Goal: Communication & Community: Ask a question

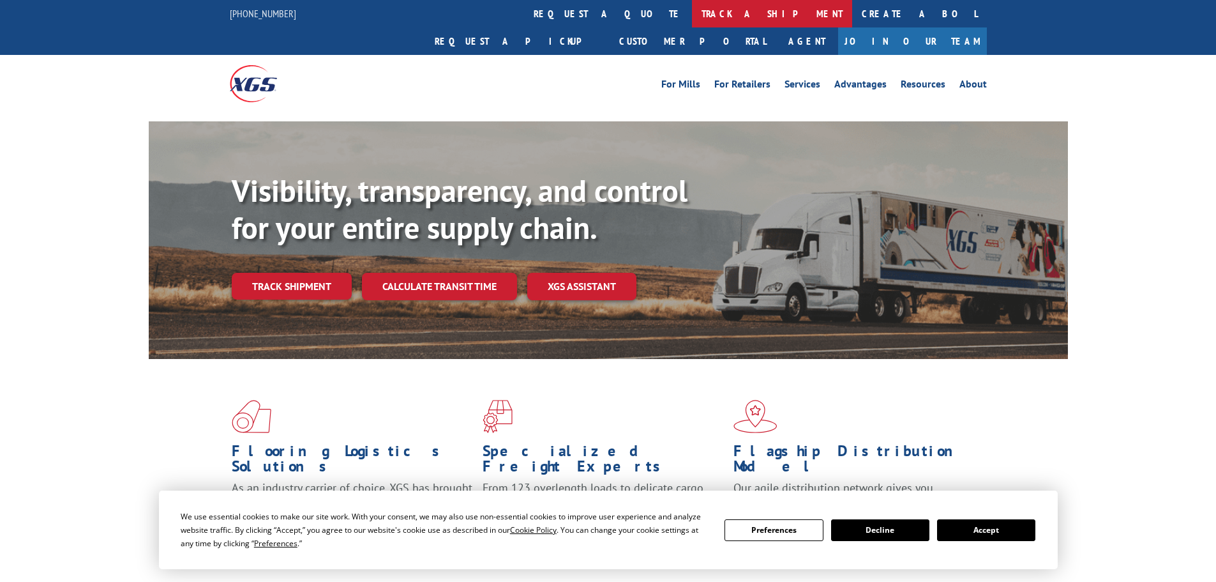
click at [692, 10] on link "track a shipment" at bounding box center [772, 13] width 160 height 27
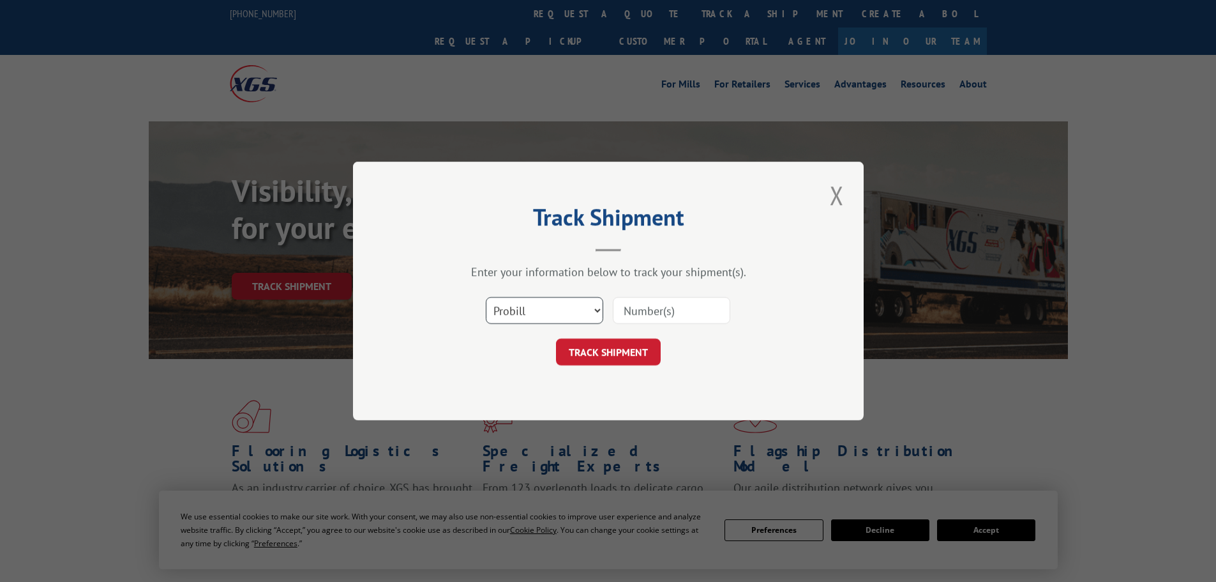
click at [538, 298] on select "Select category... Probill BOL PO" at bounding box center [544, 310] width 117 height 27
select select "po"
click at [486, 297] on select "Select category... Probill BOL PO" at bounding box center [544, 310] width 117 height 27
click at [663, 308] on input at bounding box center [671, 310] width 117 height 27
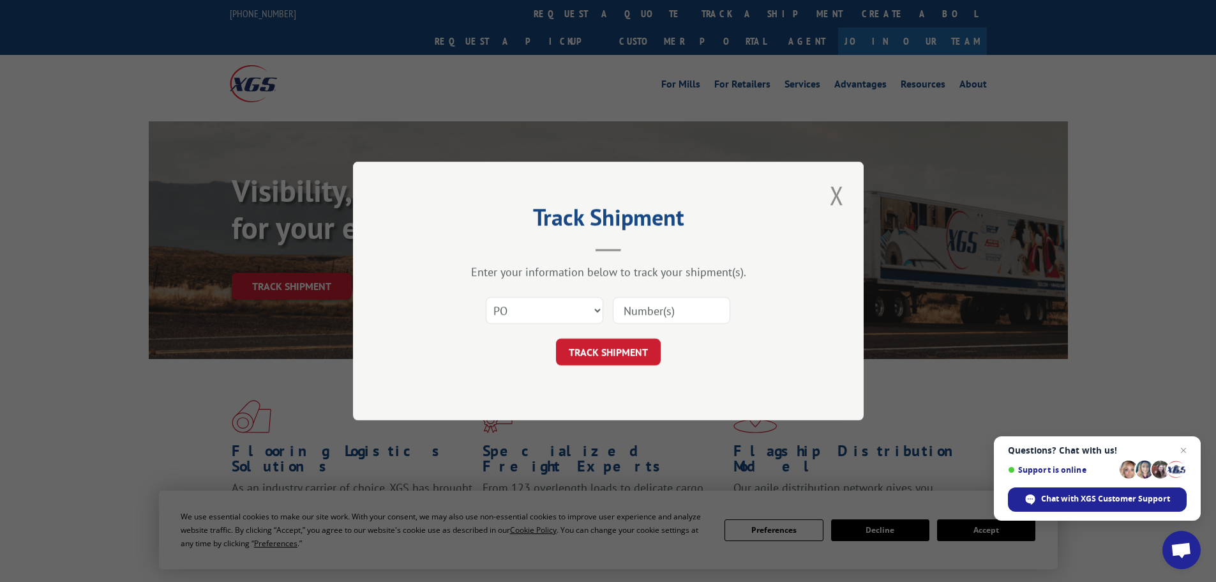
drag, startPoint x: 663, startPoint y: 308, endPoint x: 983, endPoint y: 247, distance: 325.6
click at [983, 247] on div "Track Shipment Enter your information below to track your shipment(s). Select c…" at bounding box center [608, 291] width 1216 height 582
click at [660, 310] on input at bounding box center [671, 310] width 117 height 27
paste input "21519855"
type input "21519855"
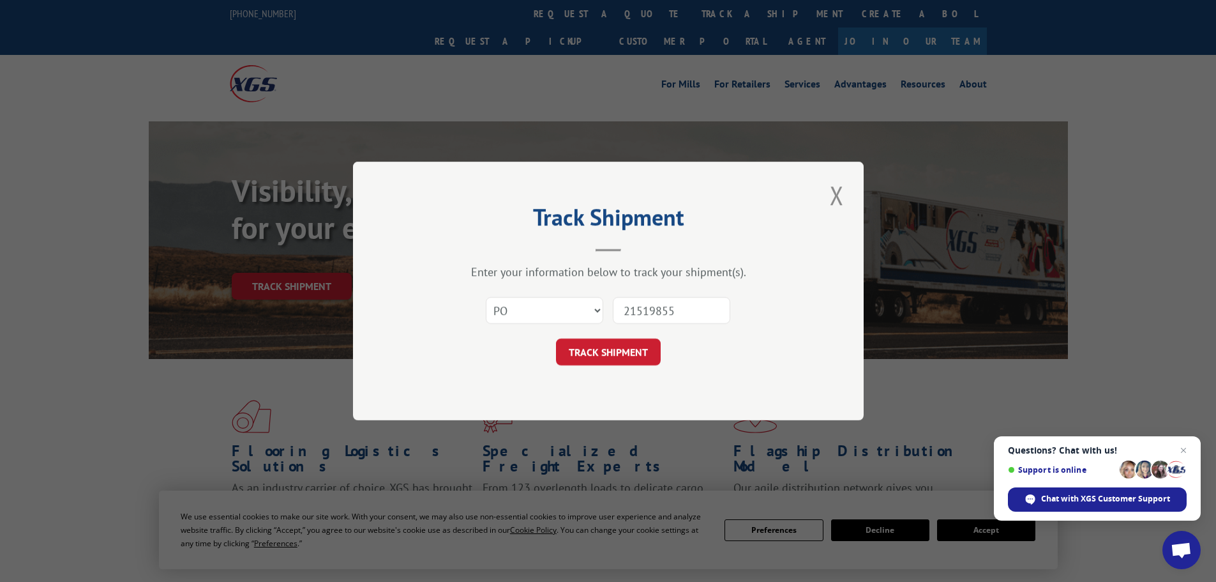
click at [622, 351] on button "TRACK SHIPMENT" at bounding box center [608, 351] width 105 height 27
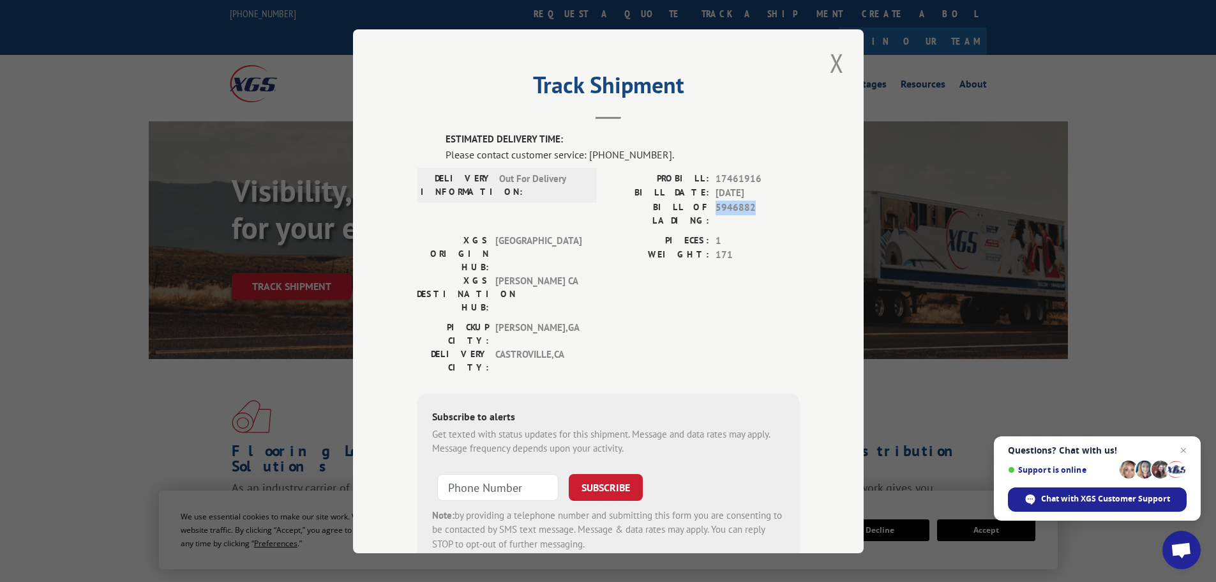
drag, startPoint x: 753, startPoint y: 206, endPoint x: 708, endPoint y: 206, distance: 44.7
click at [708, 206] on div "BILL OF LADING: 5946882" at bounding box center [705, 213] width 192 height 27
copy span "5946882"
click at [1073, 496] on span "Chat with XGS Customer Support" at bounding box center [1105, 498] width 129 height 11
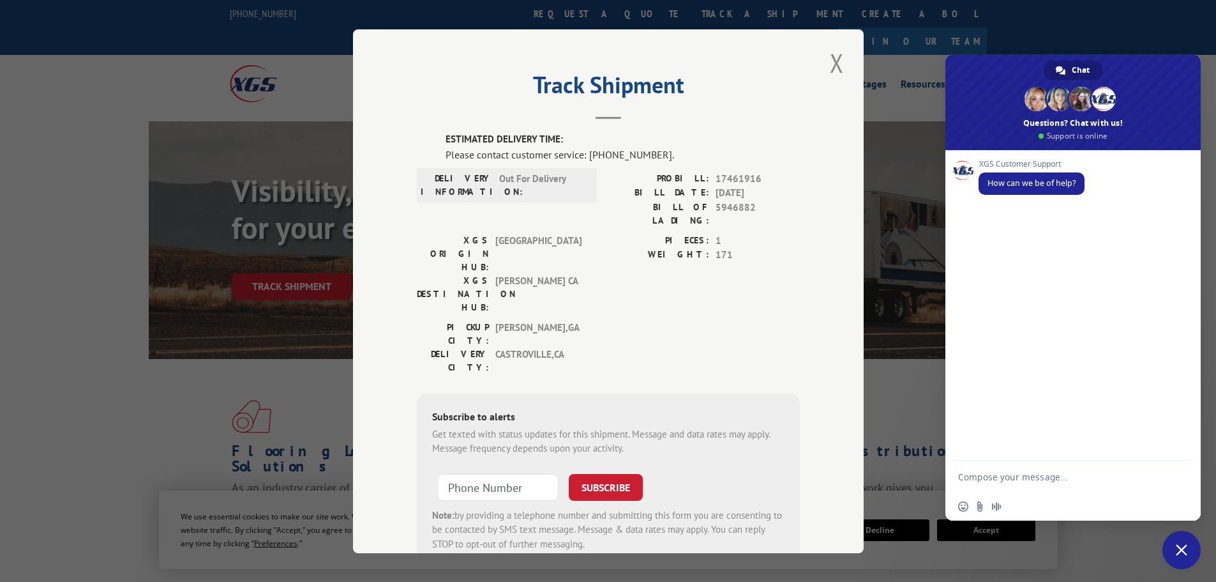
click at [1010, 477] on textarea "Compose your message..." at bounding box center [1060, 476] width 204 height 32
paste textarea "5946882"
click at [973, 480] on textarea "Hello. This is [PERSON_NAME] from Home Depot I have BOL5946882" at bounding box center [1060, 470] width 204 height 43
click at [976, 477] on textarea "Hello. This is [PERSON_NAME] from Home Depot I have BOL5946882" at bounding box center [1060, 470] width 204 height 43
click at [1022, 480] on textarea "Hello. This is [PERSON_NAME] from [GEOGRAPHIC_DATA] I have BOL 5946882" at bounding box center [1060, 470] width 204 height 43
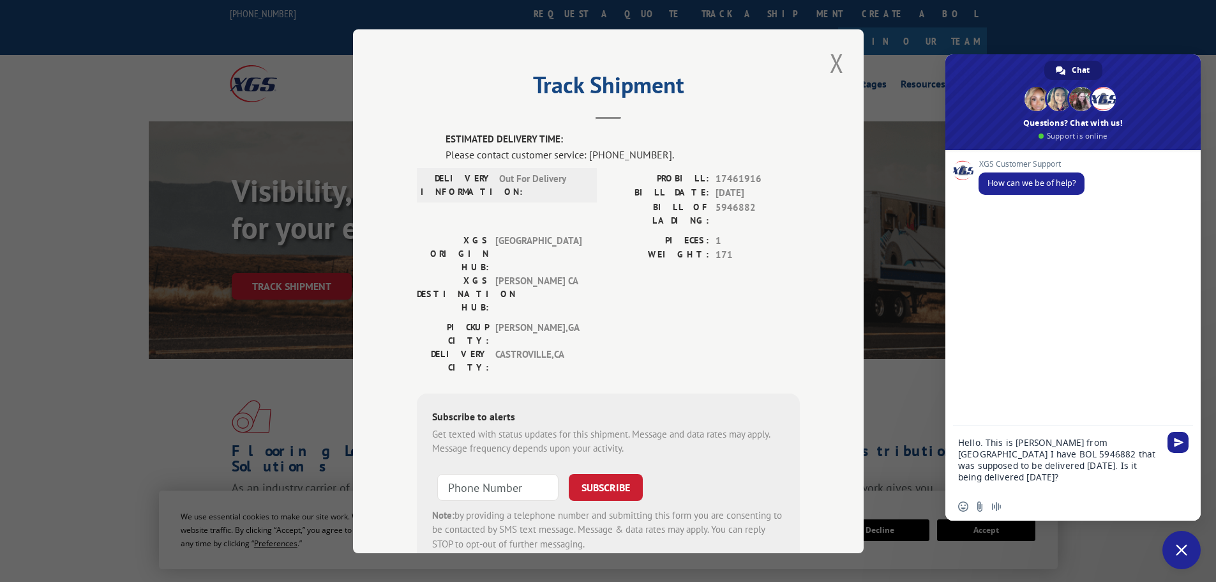
type textarea "Hello. This is [PERSON_NAME] from [GEOGRAPHIC_DATA] I have BOL 5946882 that was…"
drag, startPoint x: 826, startPoint y: 63, endPoint x: 699, endPoint y: 62, distance: 127.7
click at [826, 63] on button "Close modal" at bounding box center [837, 62] width 22 height 35
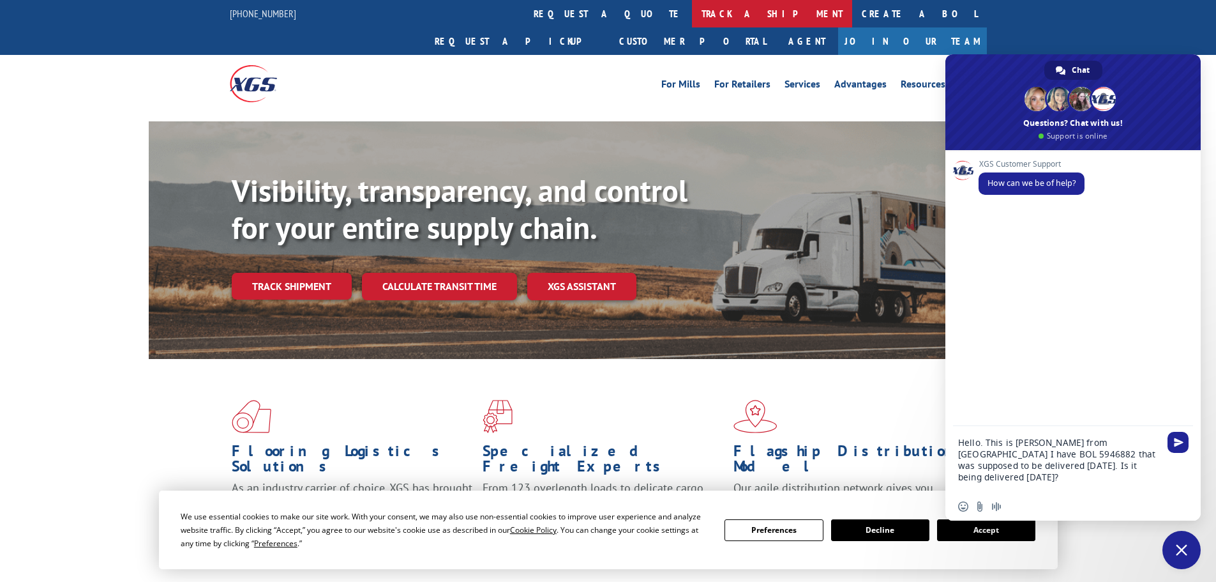
click at [692, 20] on link "track a shipment" at bounding box center [772, 13] width 160 height 27
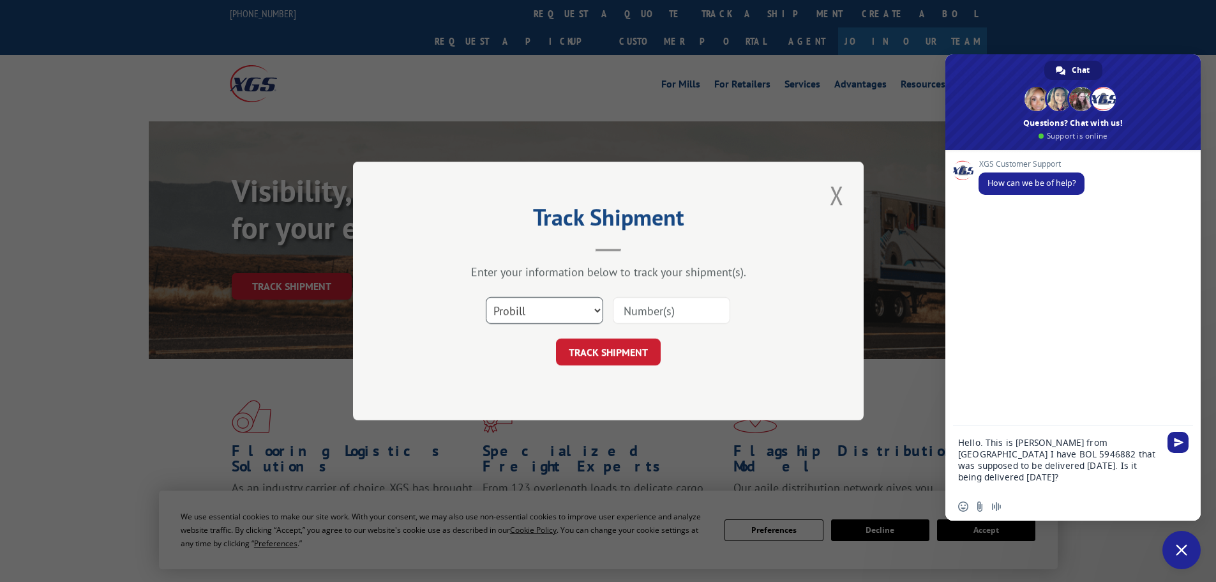
click at [513, 317] on select "Select category... Probill BOL PO" at bounding box center [544, 310] width 117 height 27
select select "po"
click at [486, 297] on select "Select category... Probill BOL PO" at bounding box center [544, 310] width 117 height 27
click at [678, 305] on input at bounding box center [671, 310] width 117 height 27
paste input "21519806"
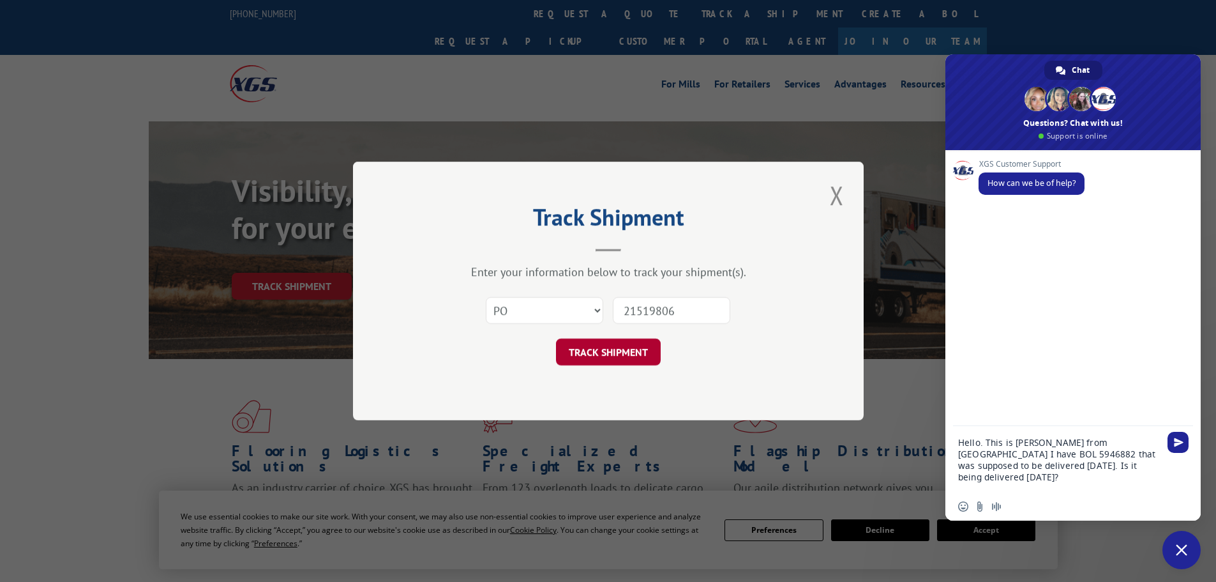
type input "21519806"
click at [607, 350] on button "TRACK SHIPMENT" at bounding box center [608, 351] width 105 height 27
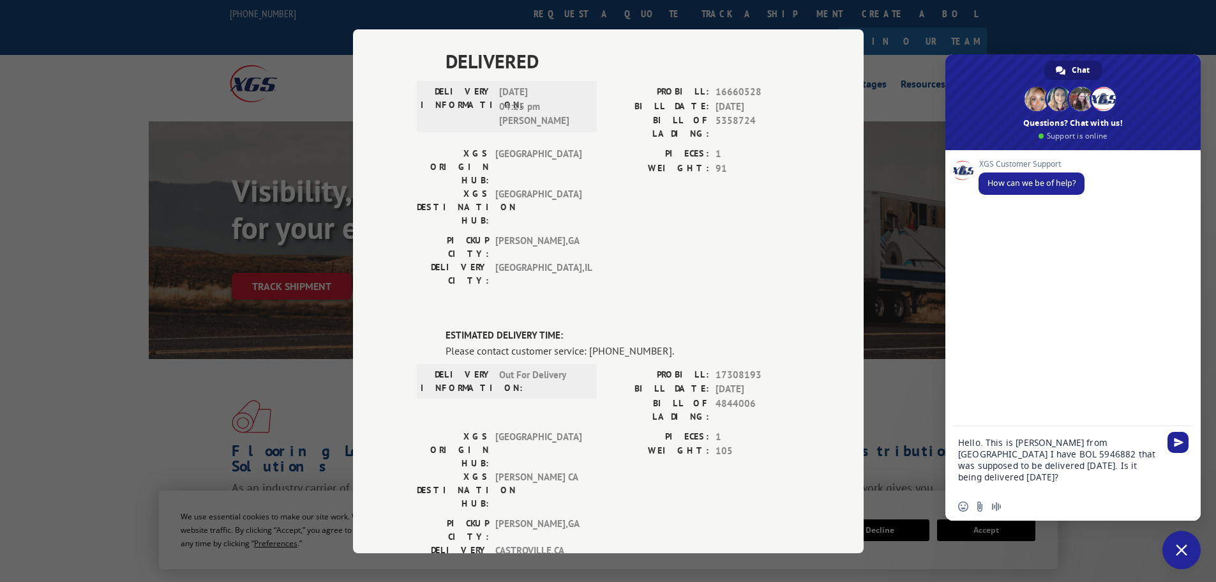
scroll to position [383, 0]
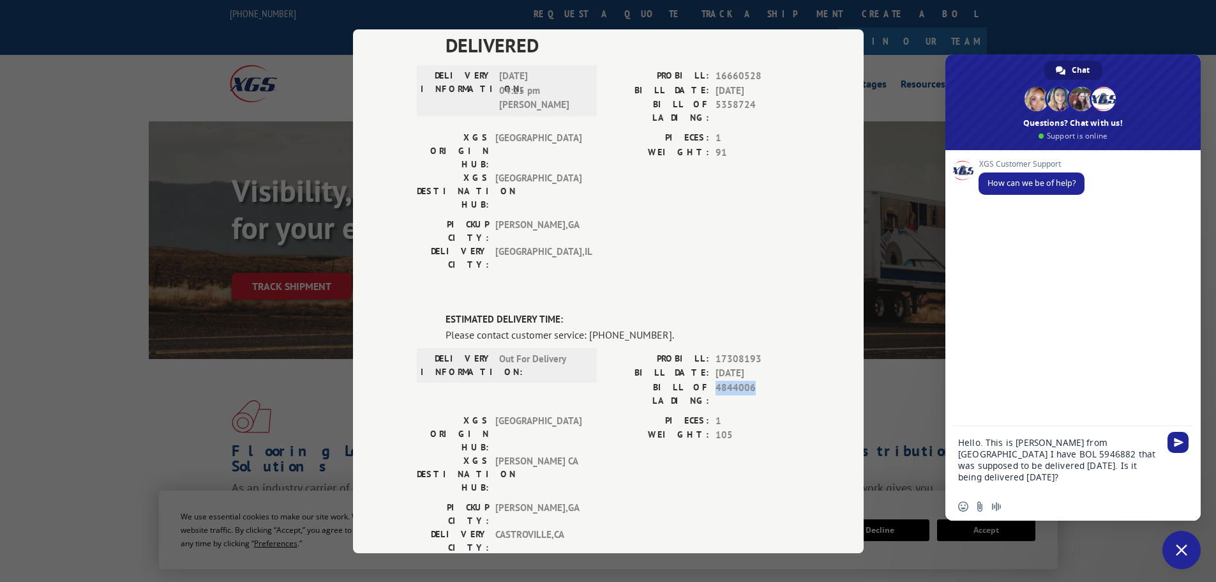
drag, startPoint x: 750, startPoint y: 264, endPoint x: 711, endPoint y: 268, distance: 38.5
click at [716, 380] on span "4844006" at bounding box center [758, 393] width 84 height 27
copy span "4844006"
click at [974, 454] on textarea "Hello. This is [PERSON_NAME] from [GEOGRAPHIC_DATA] I have BOL 5946882 that was…" at bounding box center [1060, 459] width 204 height 66
paste textarea "4844006"
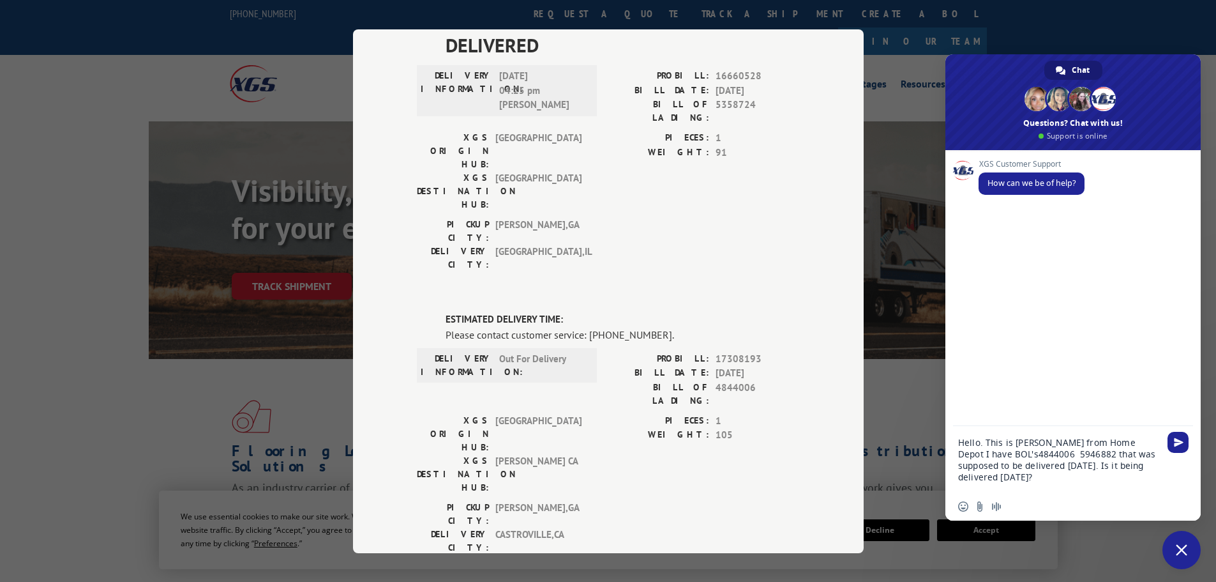
click at [981, 455] on textarea "Hello. This is [PERSON_NAME] from Home Depot I have BOL's4844006 5946882 that w…" at bounding box center [1060, 459] width 204 height 66
click at [1020, 452] on textarea "Hello. This is [PERSON_NAME] from Home Depot I have BOL's 4844006 5946882 that …" at bounding box center [1060, 459] width 204 height 66
click at [1098, 454] on textarea "Hello. This is [PERSON_NAME] from Home Depot I have BOL's 4844006 5946882 that …" at bounding box center [1060, 459] width 204 height 66
click at [1063, 467] on textarea "Hello. This is [PERSON_NAME] from [GEOGRAPHIC_DATA] I have BOL's 4844006 594688…" at bounding box center [1060, 459] width 204 height 66
click at [1073, 467] on textarea "Hello. This is [PERSON_NAME] from [GEOGRAPHIC_DATA] I have BOL's 4844006 594688…" at bounding box center [1060, 459] width 204 height 66
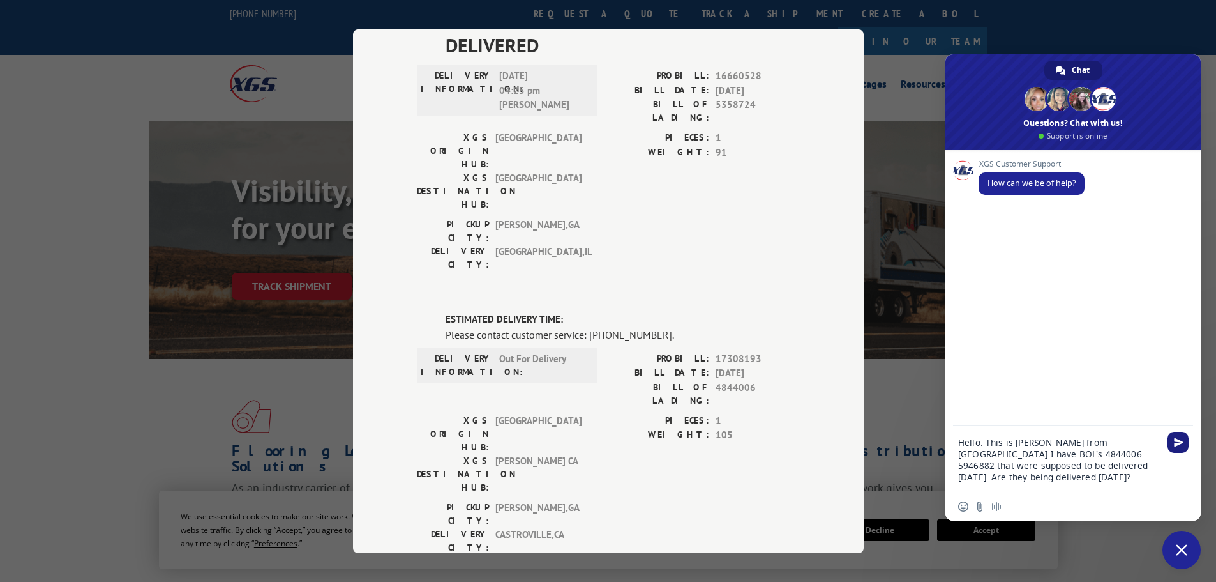
type textarea "Hello. This is [PERSON_NAME] from [GEOGRAPHIC_DATA] I have BOL's 4844006 594688…"
click at [1175, 441] on span "Send" at bounding box center [1179, 442] width 10 height 10
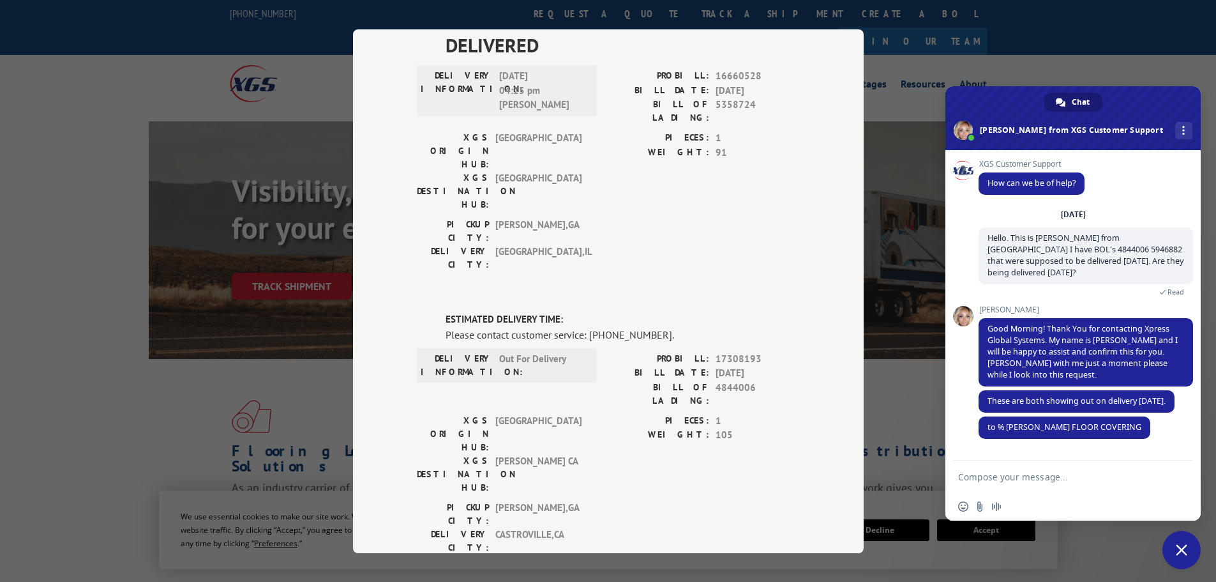
click at [1019, 478] on textarea "Compose your message..." at bounding box center [1060, 476] width 204 height 32
type textarea "Thank you!"
click at [1179, 474] on span "Send" at bounding box center [1178, 476] width 21 height 21
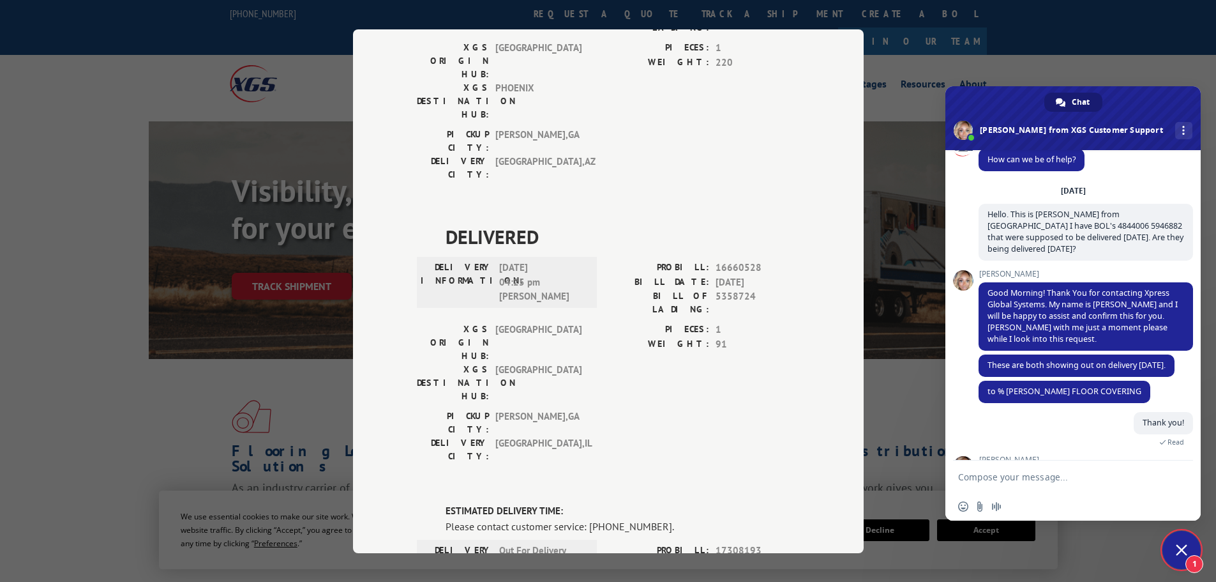
scroll to position [152, 0]
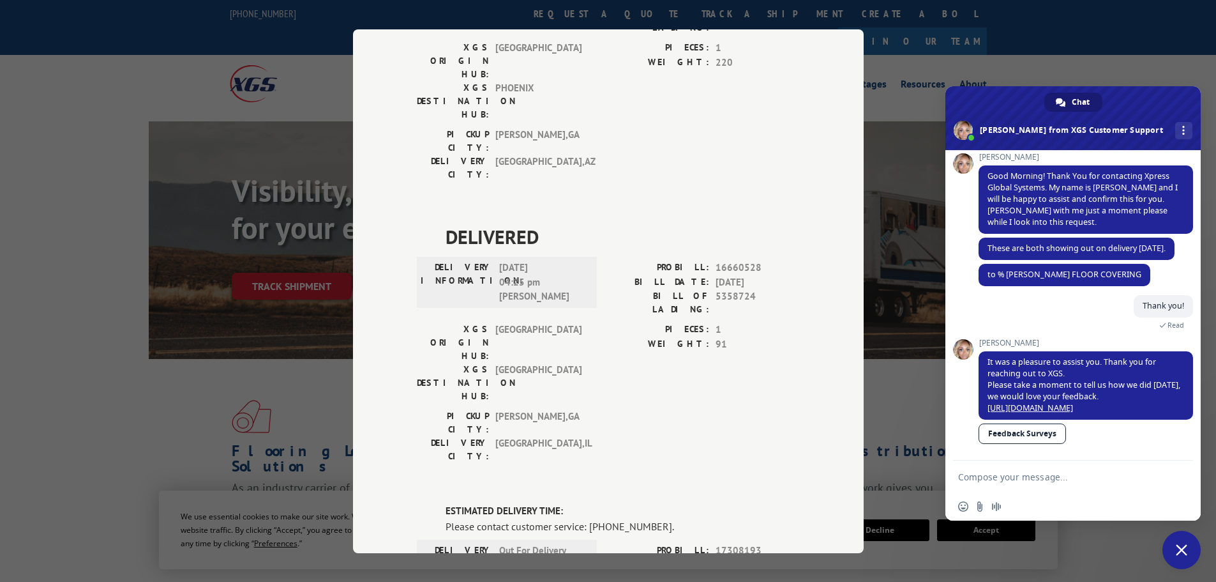
click at [1179, 552] on span "Close chat" at bounding box center [1181, 549] width 11 height 11
